Goal: Task Accomplishment & Management: Manage account settings

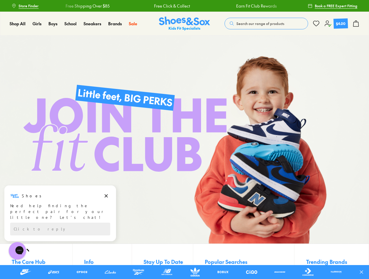
click at [185, 139] on img at bounding box center [184, 139] width 369 height 208
click at [300, 6] on div "Free Shipping Over $85" at bounding box center [340, 6] width 80 height 6
click at [364, 272] on icon at bounding box center [362, 272] width 6 height 6
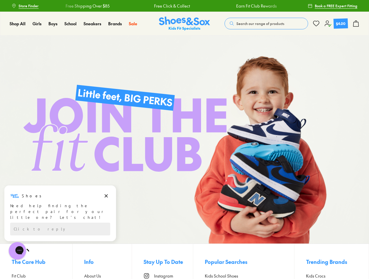
click at [266, 24] on span "Search our range of products" at bounding box center [261, 23] width 48 height 5
click at [350, 21] on span "Close" at bounding box center [346, 21] width 12 height 7
click at [356, 24] on icon at bounding box center [356, 23] width 7 height 7
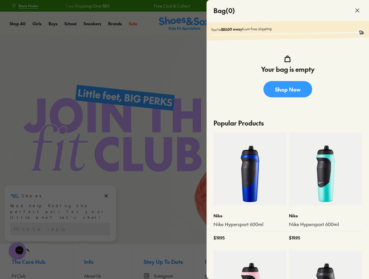
click at [45, 262] on div at bounding box center [184, 139] width 369 height 279
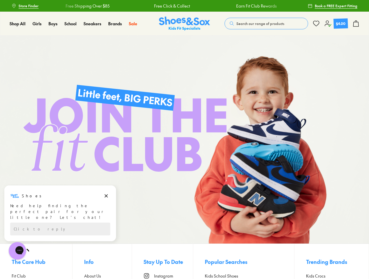
click at [118, 262] on button "Info" at bounding box center [108, 261] width 48 height 13
click at [183, 262] on span "Stay Up To Date" at bounding box center [163, 261] width 39 height 8
click at [248, 262] on span "Popular Searches" at bounding box center [226, 261] width 43 height 8
